Goal: Transaction & Acquisition: Purchase product/service

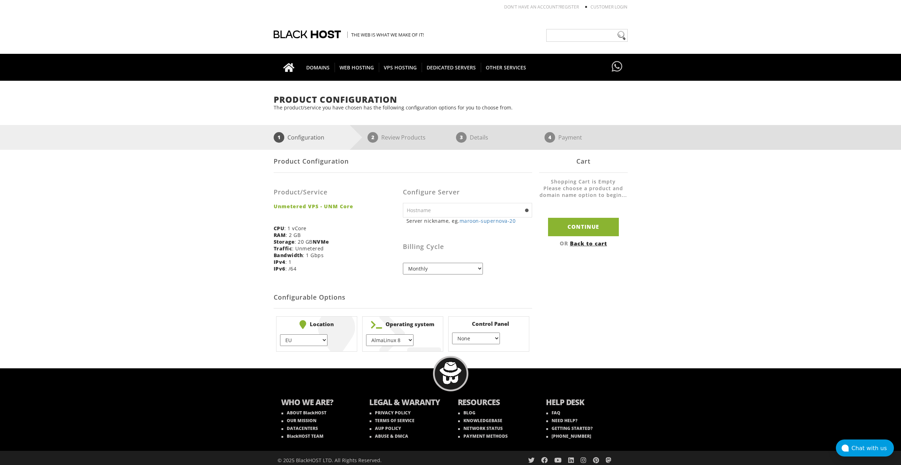
click at [426, 209] on input "text" at bounding box center [467, 210] width 129 height 15
type input "root"
click at [324, 340] on select "EU } USA } London } Amsterdam } Vienna } Chicago }" at bounding box center [303, 340] width 47 height 12
click at [389, 335] on select "AlmaLinux 8 } AlmaLinux 9 } AlmaLinux 10 } Rocky Linux 8 } Rocky Linux 9 } Cent…" at bounding box center [389, 340] width 47 height 12
select select "1208"
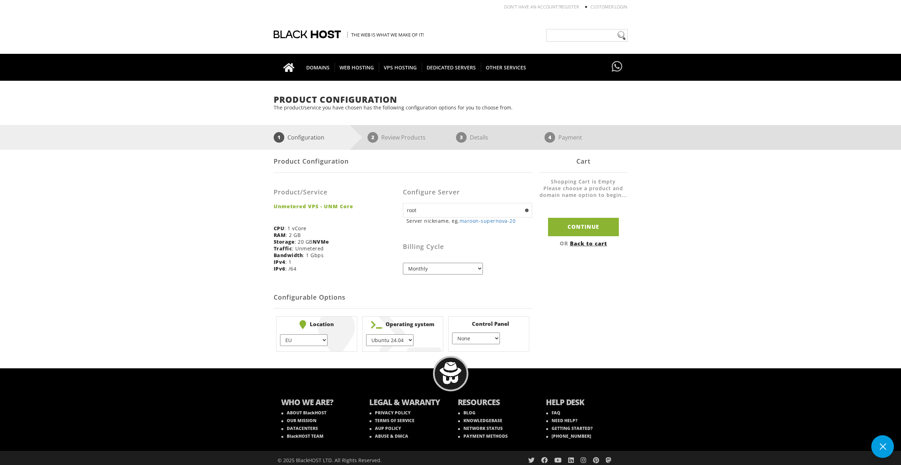
click at [366, 334] on select "AlmaLinux 8 } AlmaLinux 9 } AlmaLinux 10 } Rocky Linux 8 } Rocky Linux 9 } Cent…" at bounding box center [389, 340] width 47 height 12
click at [565, 226] on input "Continue" at bounding box center [583, 227] width 71 height 18
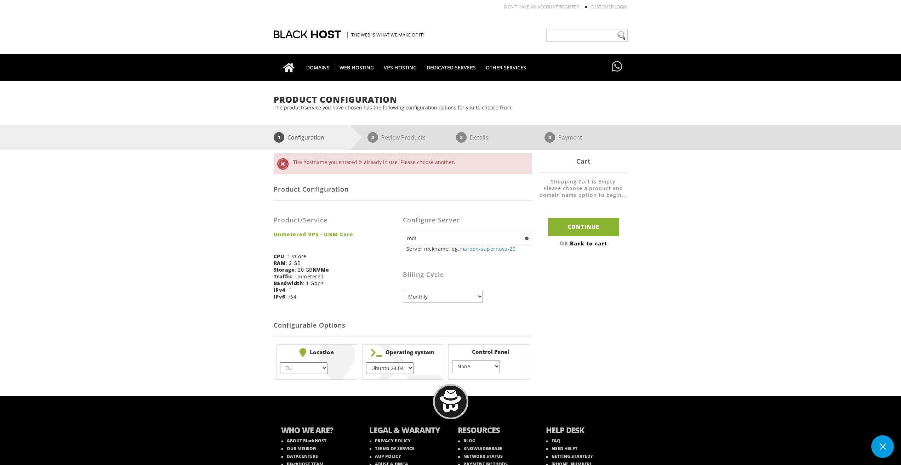
drag, startPoint x: 434, startPoint y: 235, endPoint x: 388, endPoint y: 236, distance: 45.3
click at [388, 236] on form "The hostname you entered is already in use. Please choose another. Product Conf…" at bounding box center [403, 267] width 259 height 229
type input "lavanda"
click at [577, 222] on input "Continue" at bounding box center [583, 227] width 71 height 18
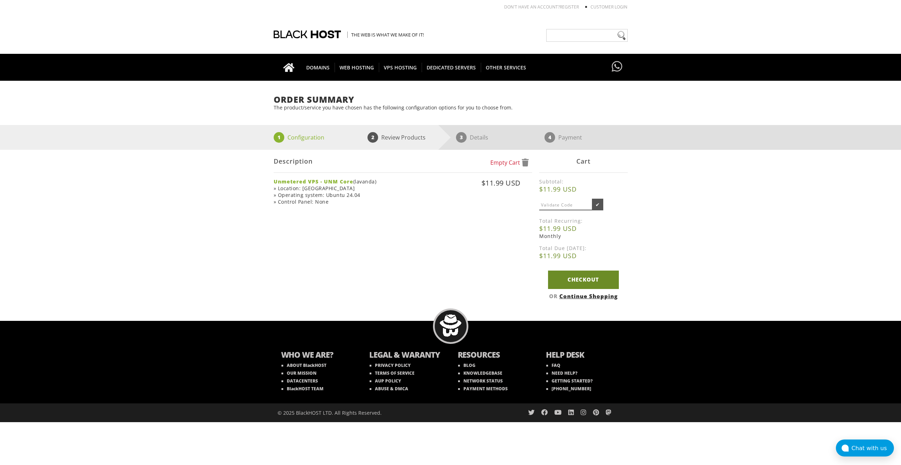
click at [597, 278] on link "Checkout" at bounding box center [583, 280] width 71 height 18
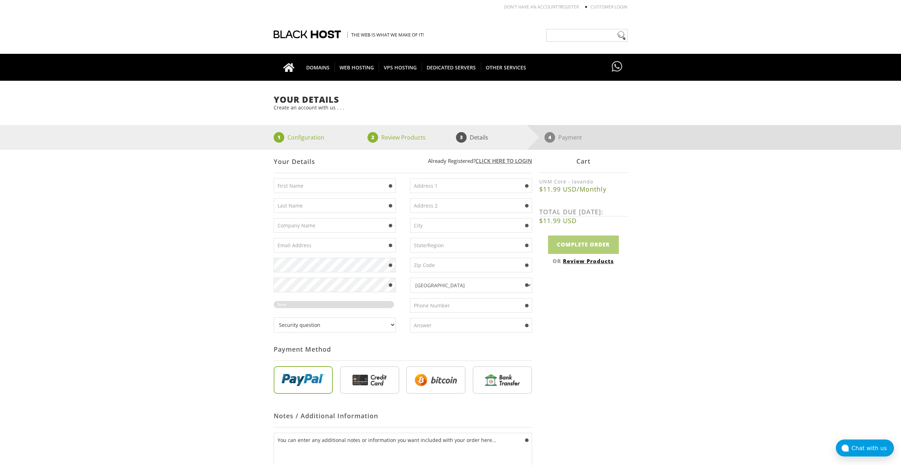
type input "lavandaaa88f@gmail.com"
click at [413, 227] on input "text" at bounding box center [471, 225] width 122 height 15
click at [238, 236] on div "Your Details Create an account with us . . . 1 Configuration 2 Review Products …" at bounding box center [450, 303] width 901 height 417
click at [619, 6] on link "Customer Login" at bounding box center [609, 7] width 37 height 6
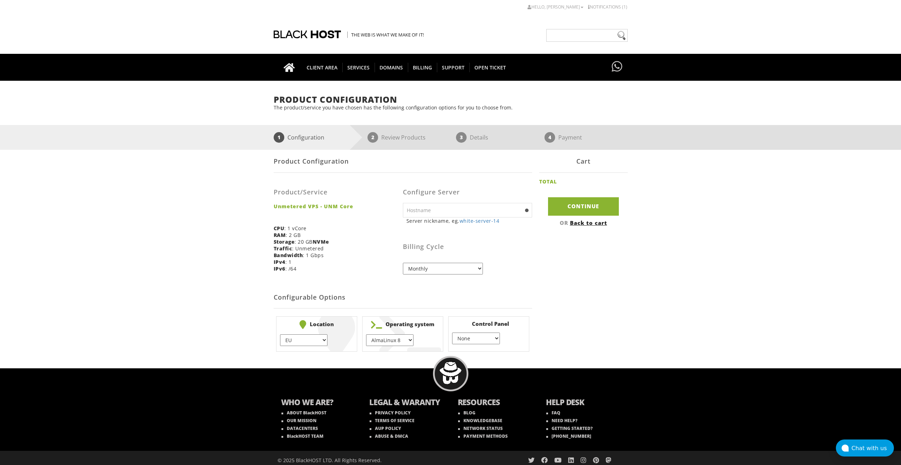
click at [426, 215] on input "text" at bounding box center [467, 210] width 129 height 15
type input "root"
click at [311, 343] on select "EU } USA } London } Amsterdam } Vienna } Chicago }" at bounding box center [303, 340] width 47 height 12
drag, startPoint x: 319, startPoint y: 340, endPoint x: 389, endPoint y: 337, distance: 69.5
click at [319, 340] on select "EU } USA } London } Amsterdam } Vienna } Chicago }" at bounding box center [303, 340] width 47 height 12
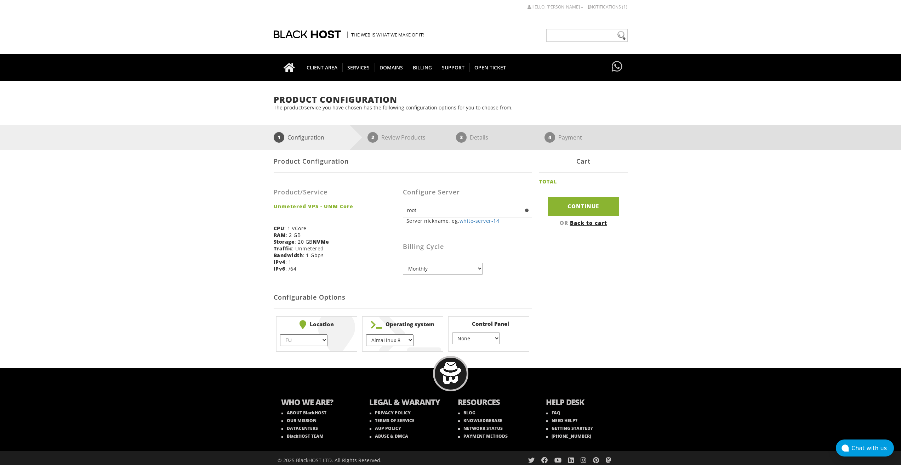
click at [393, 337] on select "AlmaLinux 8 } AlmaLinux 9 } AlmaLinux 10 } Rocky Linux 8 } Rocky Linux 9 } Cent…" at bounding box center [389, 340] width 47 height 12
select select "1208"
click at [366, 334] on select "AlmaLinux 8 } AlmaLinux 9 } AlmaLinux 10 } Rocky Linux 8 } Rocky Linux 9 } Cent…" at bounding box center [389, 340] width 47 height 12
click at [475, 335] on select "None } Virtualmin } Cpanel } DirectAdmin }" at bounding box center [475, 339] width 47 height 12
click at [483, 336] on select "None } Virtualmin } Cpanel } DirectAdmin }" at bounding box center [475, 339] width 47 height 12
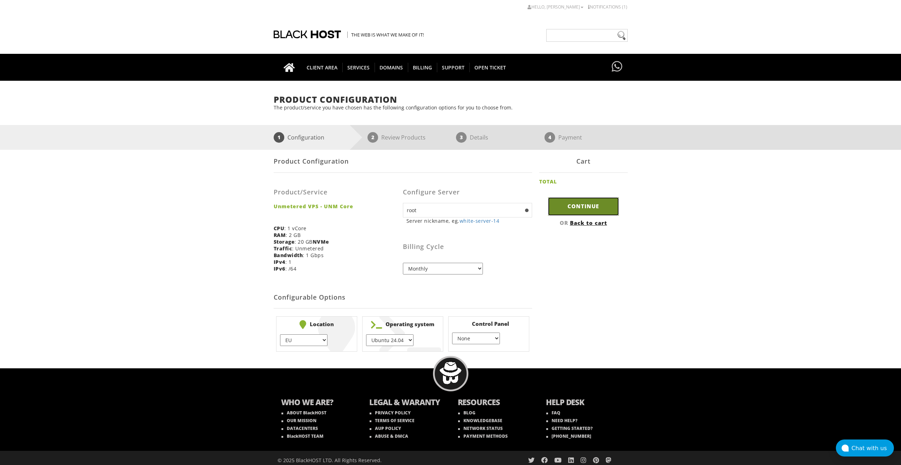
click at [565, 204] on input "Continue" at bounding box center [583, 206] width 71 height 18
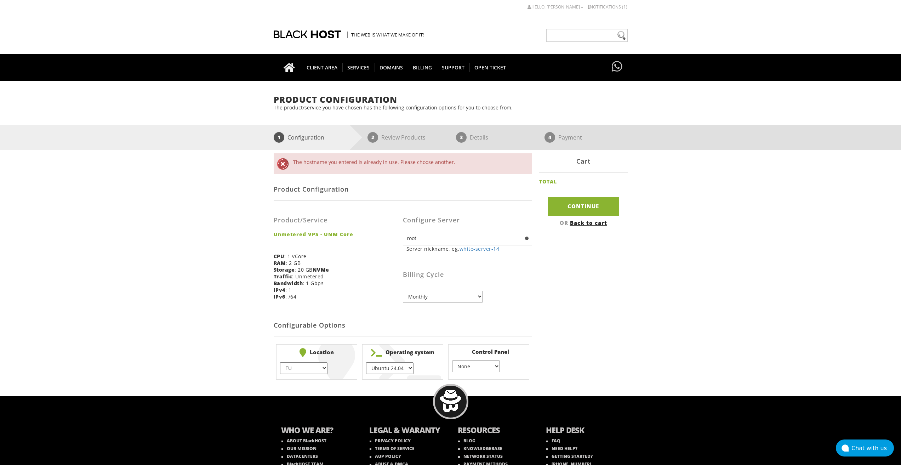
click at [421, 243] on input "root" at bounding box center [467, 238] width 129 height 15
click at [420, 242] on input "root" at bounding box center [467, 238] width 129 height 15
type input "lavanda"
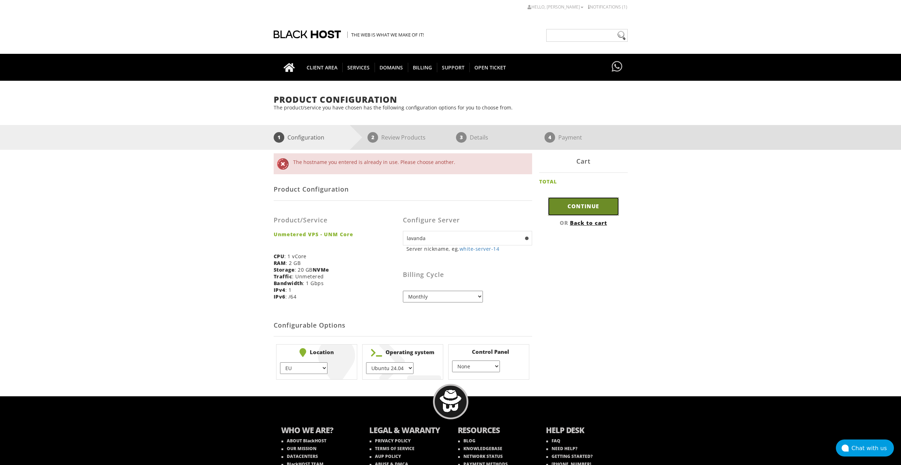
click at [583, 203] on input "Continue" at bounding box center [583, 206] width 71 height 18
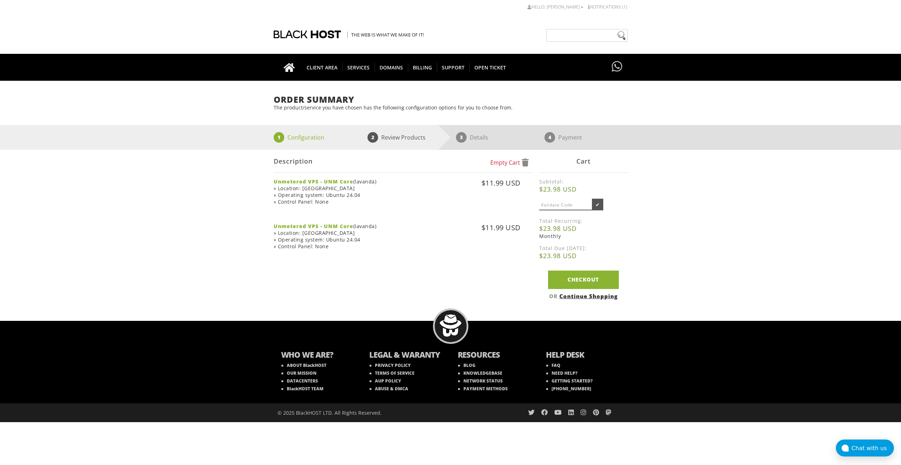
drag, startPoint x: 516, startPoint y: 242, endPoint x: 487, endPoint y: 40, distance: 204.7
click at [516, 242] on span at bounding box center [518, 244] width 5 height 4
click at [586, 275] on link "Checkout" at bounding box center [583, 280] width 71 height 18
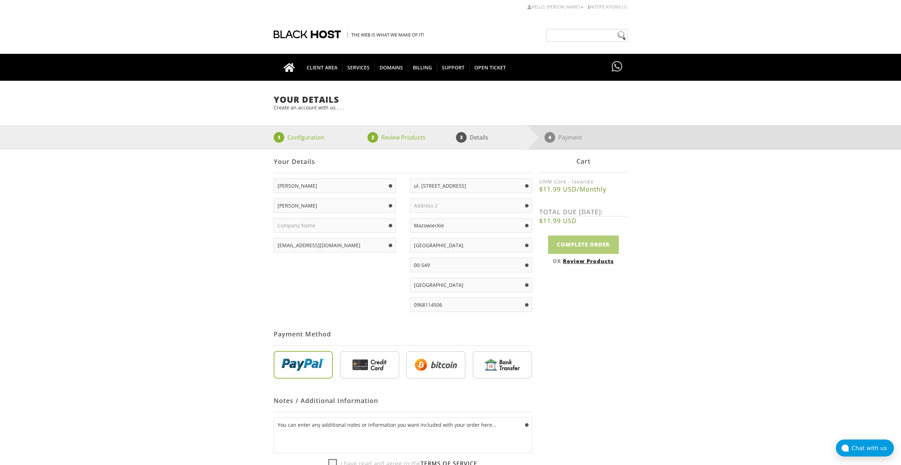
type input "[EMAIL_ADDRESS][DOMAIN_NAME]"
click at [433, 364] on input "radio" at bounding box center [435, 366] width 59 height 28
radio input "true"
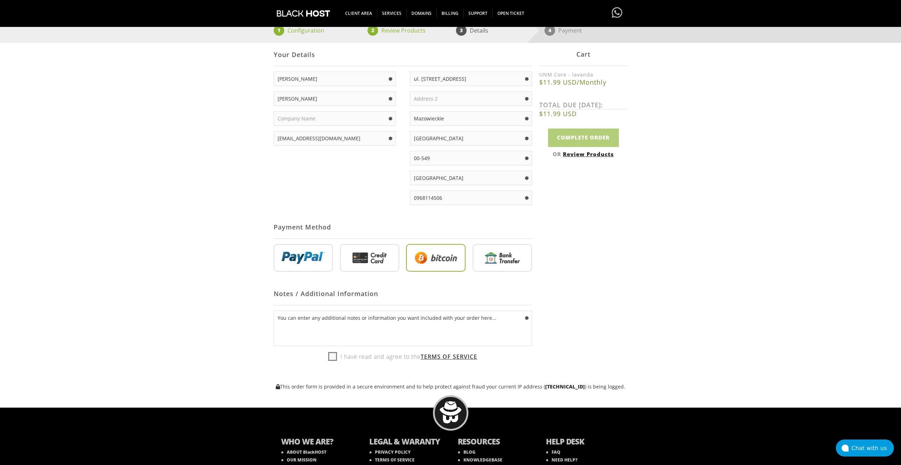
scroll to position [142, 0]
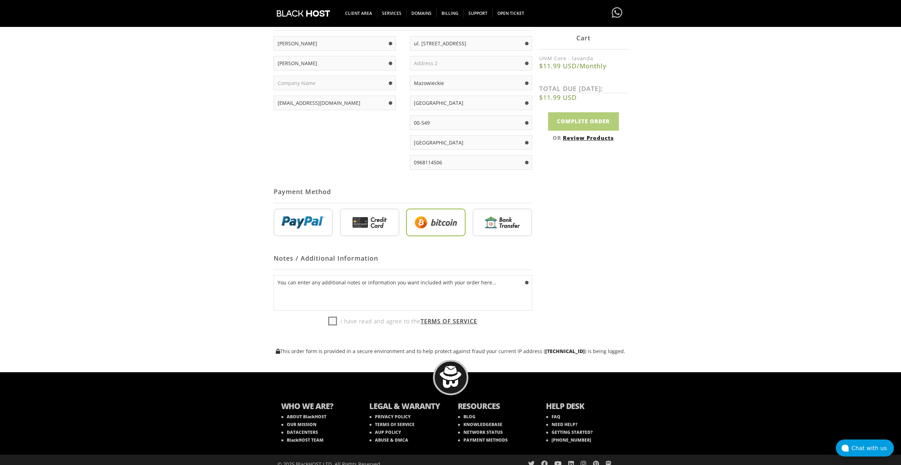
click at [334, 319] on label "I have read and agree to the Terms of Service" at bounding box center [402, 321] width 149 height 11
checkbox input "true"
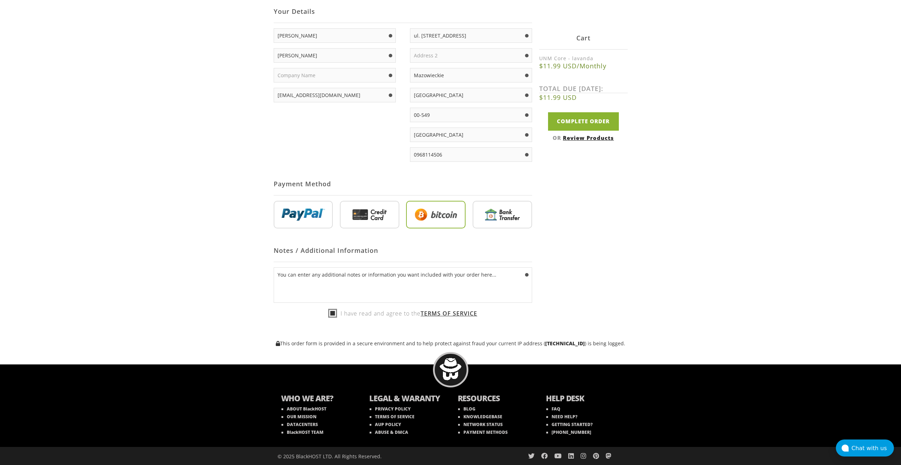
scroll to position [8, 0]
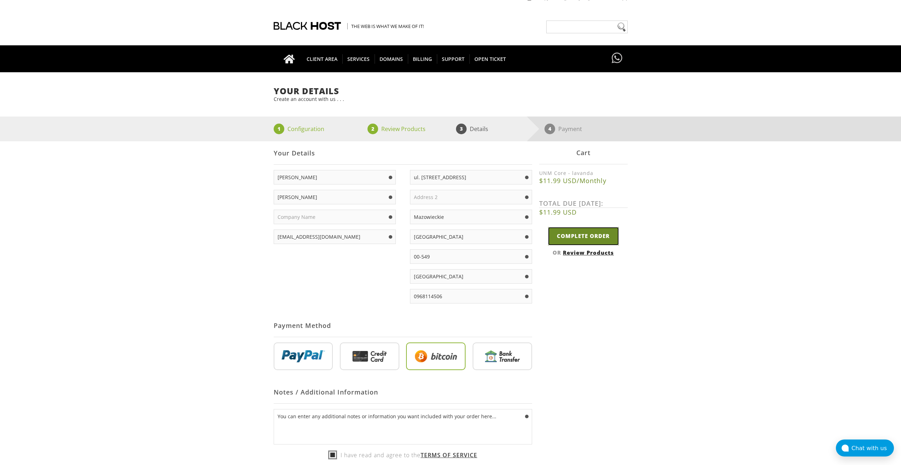
click at [588, 228] on input "Complete Order" at bounding box center [583, 236] width 71 height 18
type input "Please Wait..."
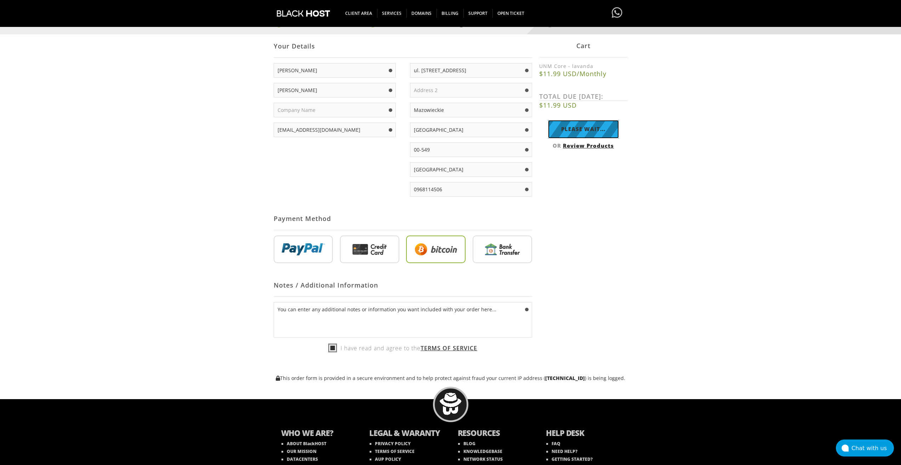
scroll to position [0, 0]
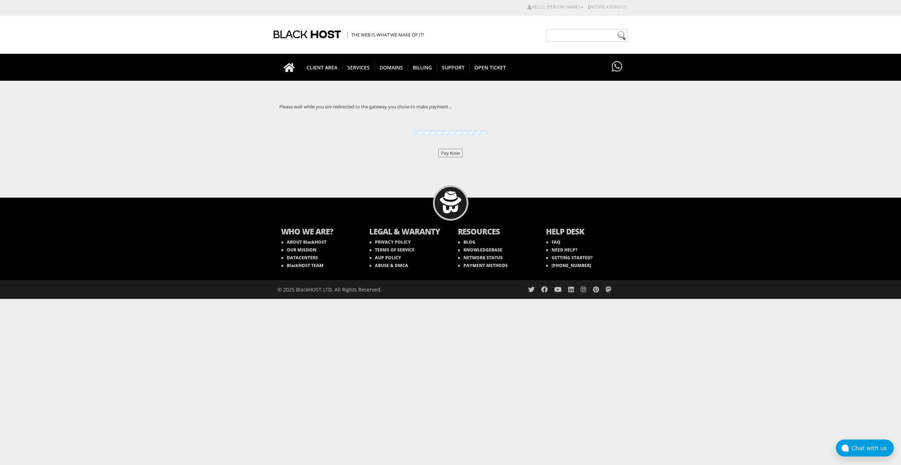
click at [445, 146] on div "Pay Now" at bounding box center [451, 143] width 354 height 28
click at [447, 148] on div "Pay Now" at bounding box center [451, 143] width 354 height 28
click at [451, 155] on input "Pay Now" at bounding box center [450, 153] width 24 height 8
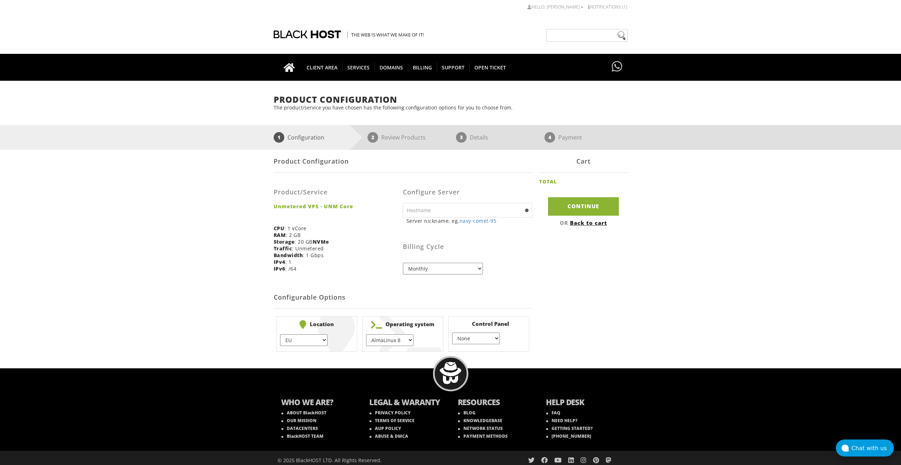
click at [394, 340] on select "AlmaLinux 8 } AlmaLinux 9 } AlmaLinux 10 } Rocky Linux 8 } Rocky Linux 9 } Cent…" at bounding box center [389, 340] width 47 height 12
select select "1208"
click at [366, 334] on select "AlmaLinux 8 } AlmaLinux 9 } AlmaLinux 10 } Rocky Linux 8 } Rocky Linux 9 } Cent…" at bounding box center [389, 340] width 47 height 12
click at [428, 216] on input "text" at bounding box center [467, 210] width 129 height 15
type input "lavanda2"
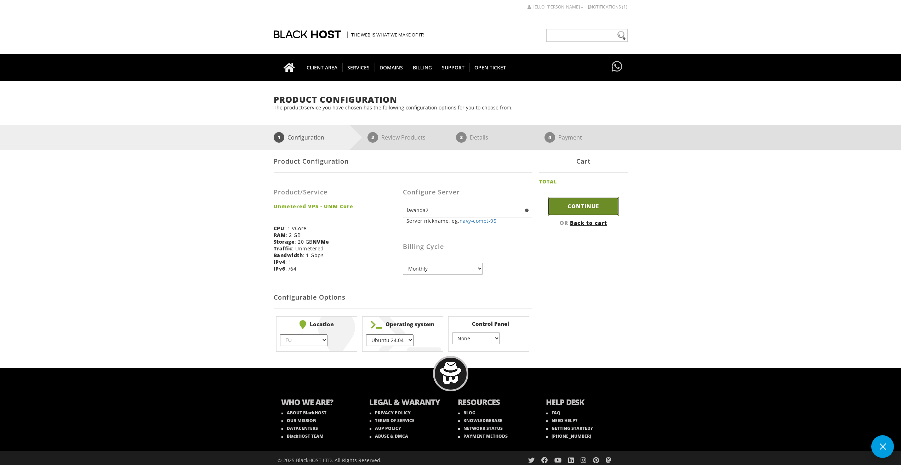
click at [567, 208] on input "Continue" at bounding box center [583, 206] width 71 height 18
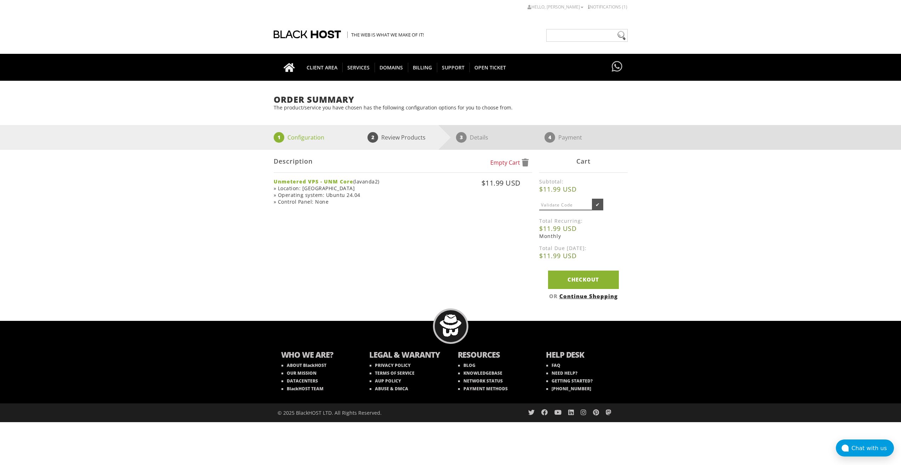
click at [479, 220] on div "Empty Cart Description Unmetered VPS - UNM Core (lavanda2) » Location: [GEOGRAP…" at bounding box center [403, 186] width 259 height 73
click at [586, 298] on link "Continue Shopping" at bounding box center [589, 296] width 58 height 7
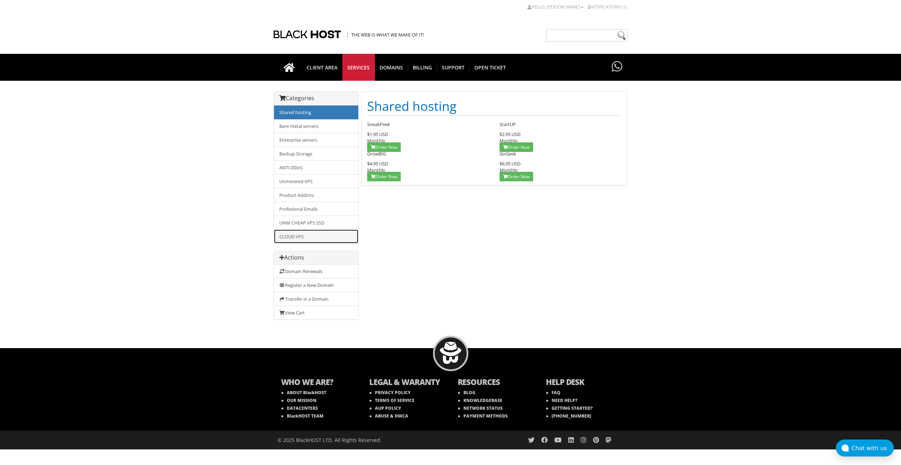
click at [307, 237] on link "CLOUD VPS" at bounding box center [316, 236] width 84 height 14
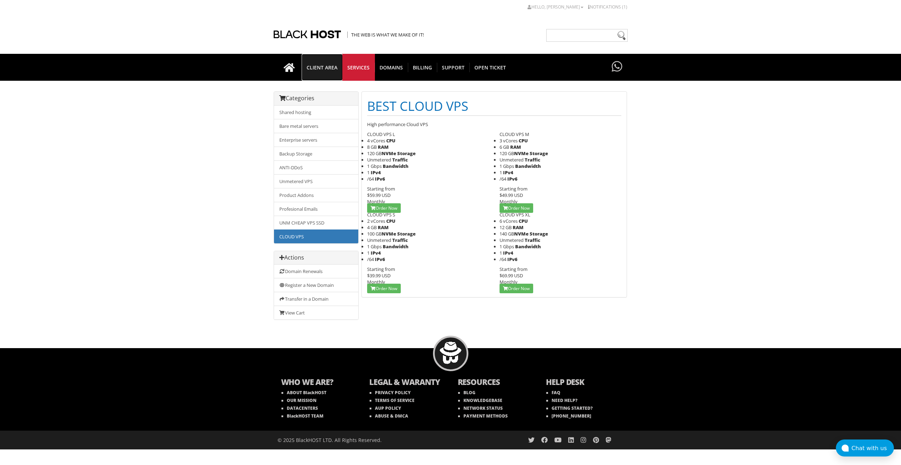
click at [330, 67] on span "CLIENT AREA" at bounding box center [322, 68] width 41 height 10
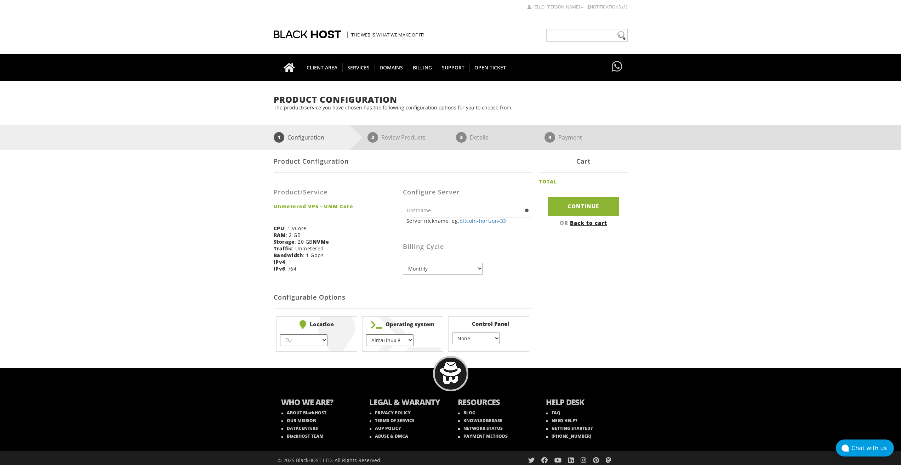
click at [448, 215] on input "text" at bounding box center [467, 210] width 129 height 15
type input "lavanda3"
click at [380, 337] on select "AlmaLinux 8 } AlmaLinux 9 } AlmaLinux 10 } Rocky Linux 8 } Rocky Linux 9 } Cent…" at bounding box center [389, 340] width 47 height 12
select select "1208"
click at [366, 334] on select "AlmaLinux 8 } AlmaLinux 9 } AlmaLinux 10 } Rocky Linux 8 } Rocky Linux 9 } Cent…" at bounding box center [389, 340] width 47 height 12
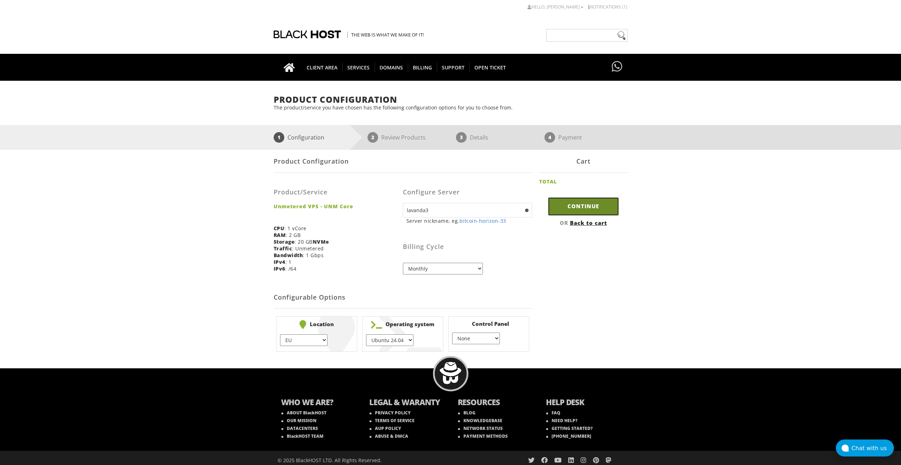
click at [569, 204] on input "Continue" at bounding box center [583, 206] width 71 height 18
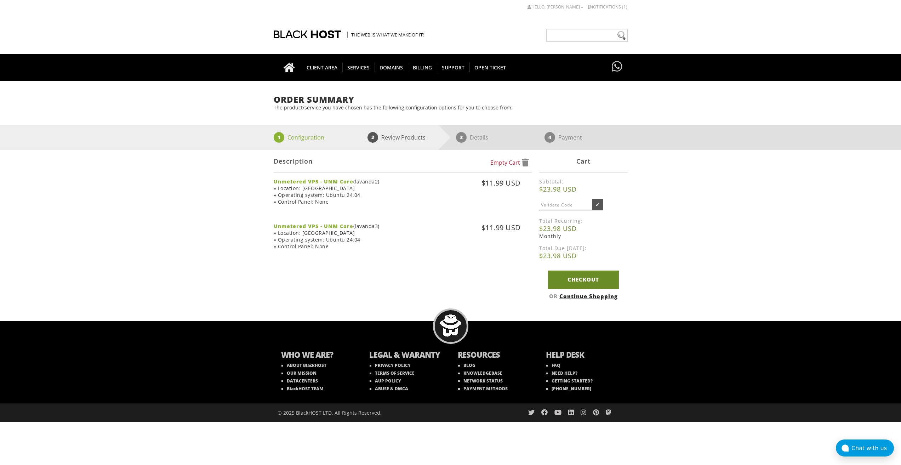
click at [573, 280] on link "Checkout" at bounding box center [583, 280] width 71 height 18
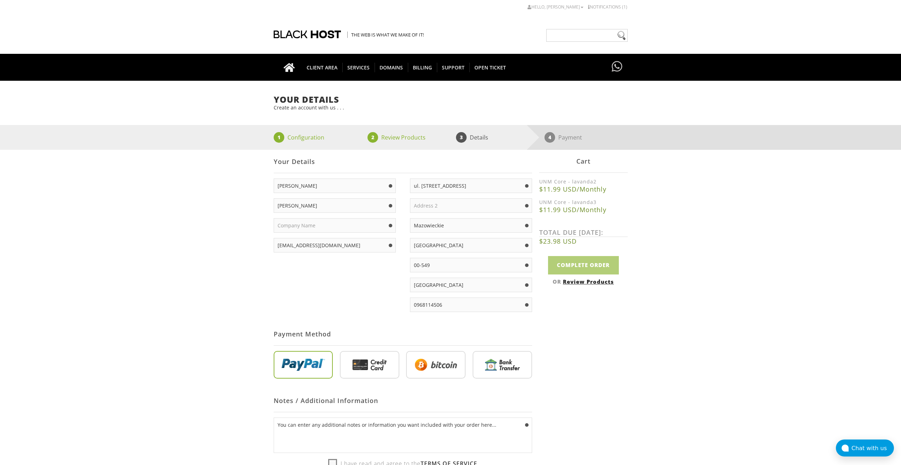
type input "lavandaaa88f@gmail.com"
click at [428, 364] on input "radio" at bounding box center [435, 366] width 59 height 28
radio input "true"
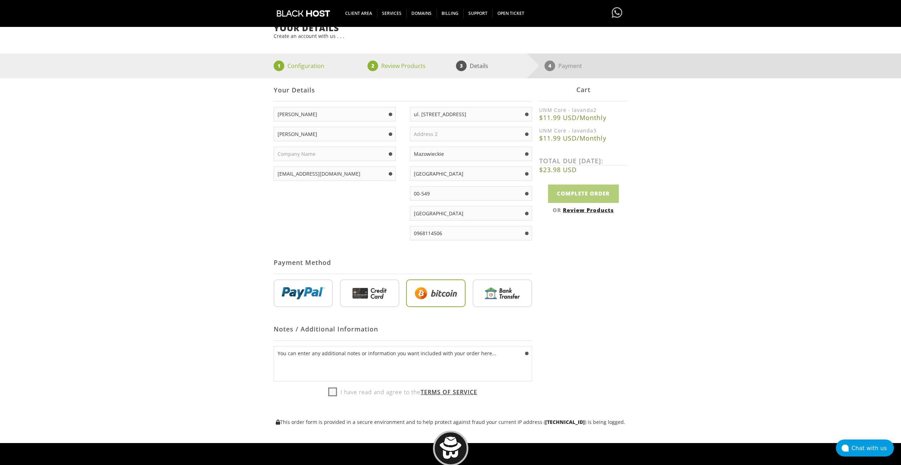
drag, startPoint x: 331, startPoint y: 392, endPoint x: 336, endPoint y: 391, distance: 4.6
click at [331, 392] on label "I have read and agree to the Terms of Service" at bounding box center [402, 392] width 149 height 11
checkbox input "true"
click at [591, 192] on input "Complete Order" at bounding box center [583, 194] width 71 height 18
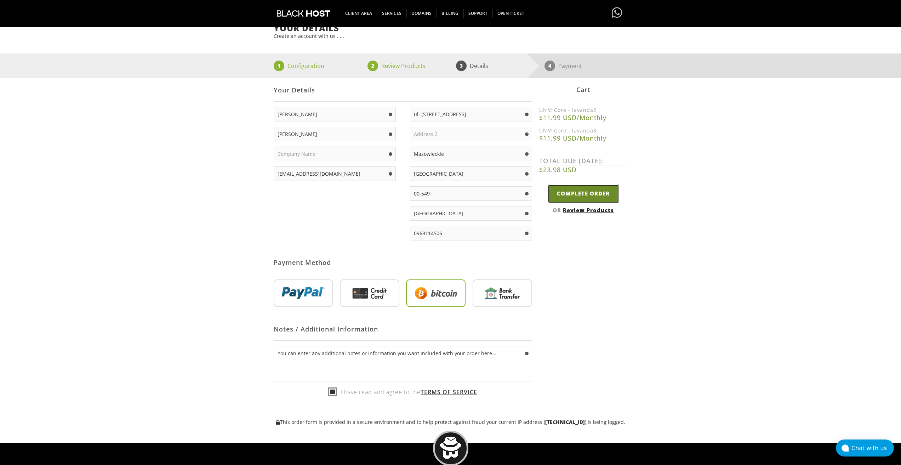
type input "Please Wait..."
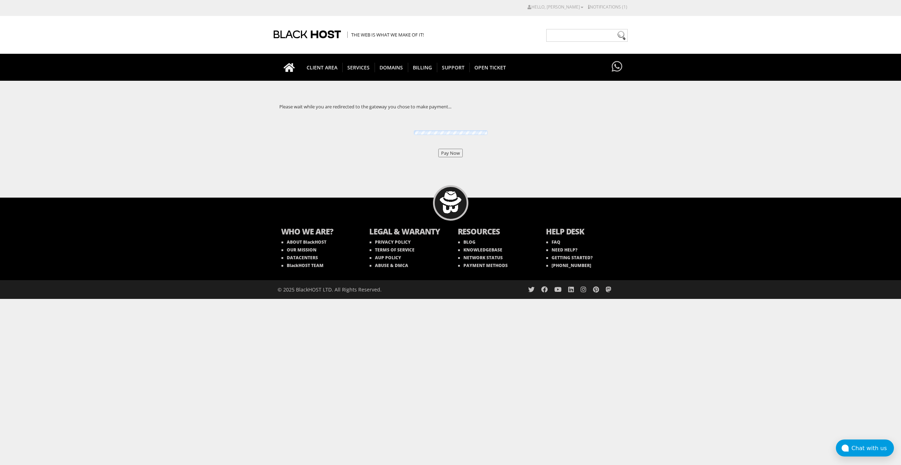
click at [457, 150] on input "Pay Now" at bounding box center [450, 153] width 24 height 8
